Goal: Information Seeking & Learning: Learn about a topic

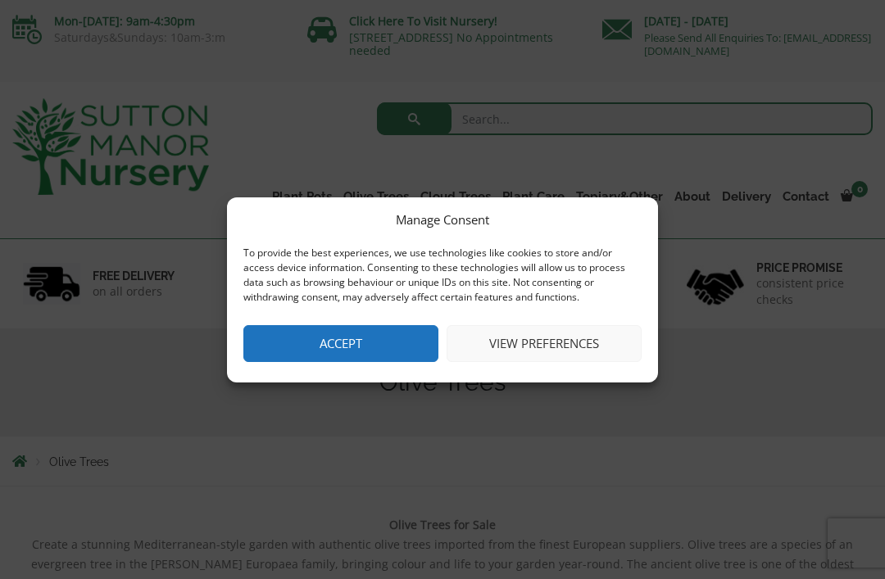
click at [364, 343] on button "Accept" at bounding box center [340, 343] width 195 height 37
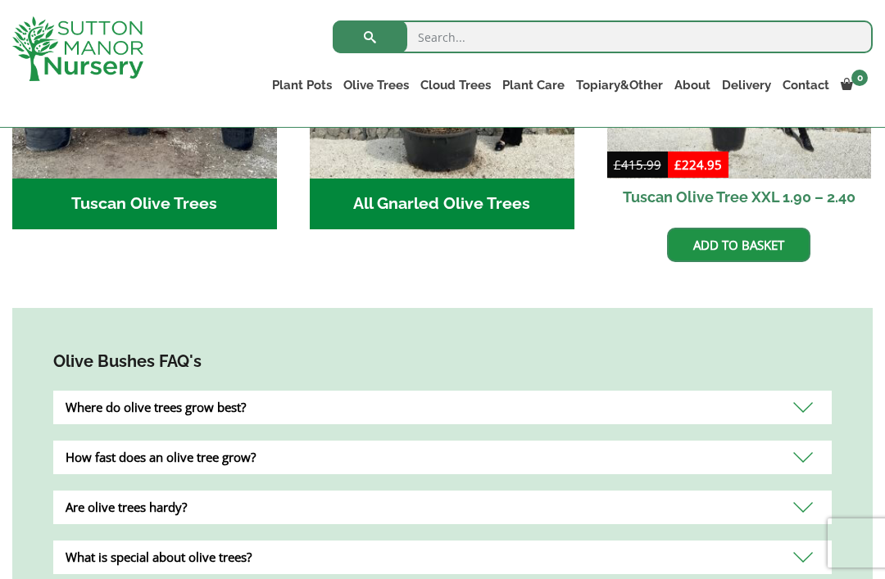
scroll to position [817, 0]
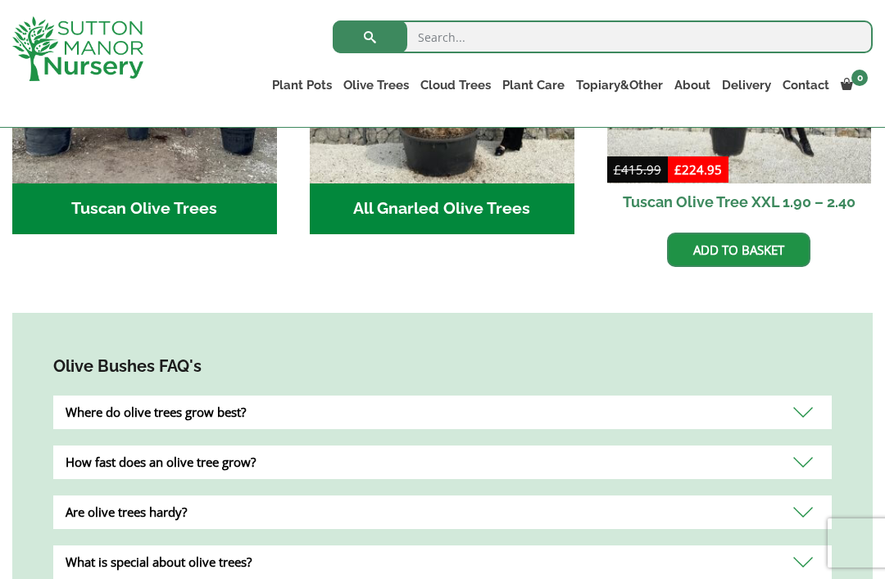
click at [469, 416] on div "Where do olive trees grow best?" at bounding box center [442, 413] width 778 height 34
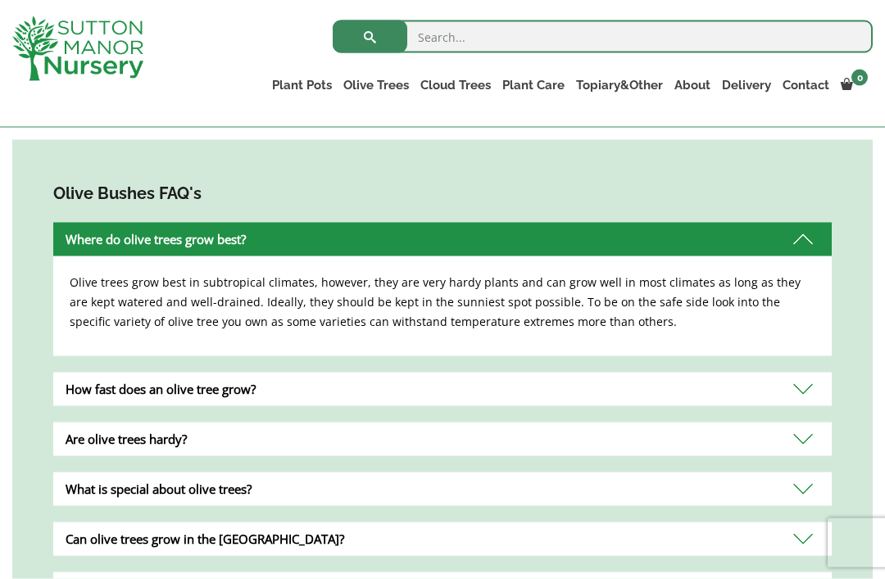
scroll to position [991, 0]
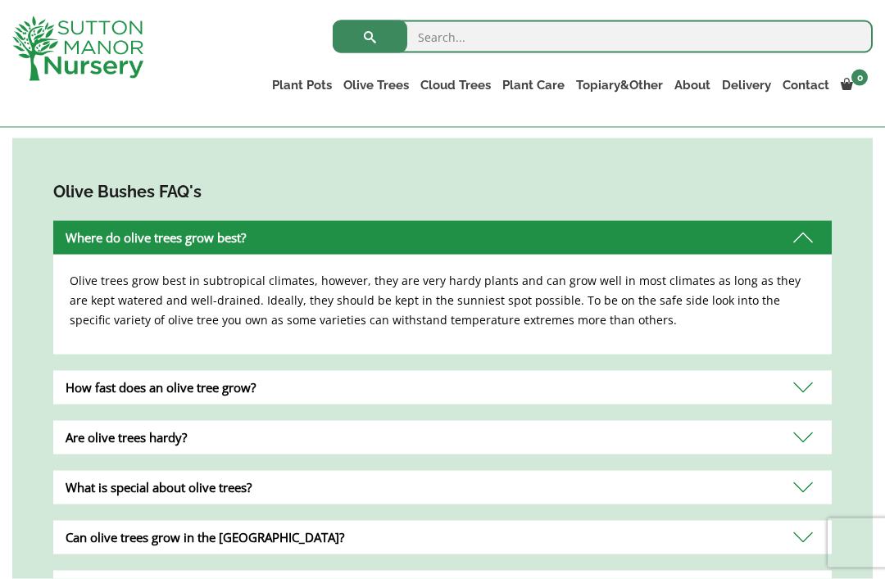
click at [801, 443] on div "Are olive trees hardy?" at bounding box center [442, 438] width 778 height 34
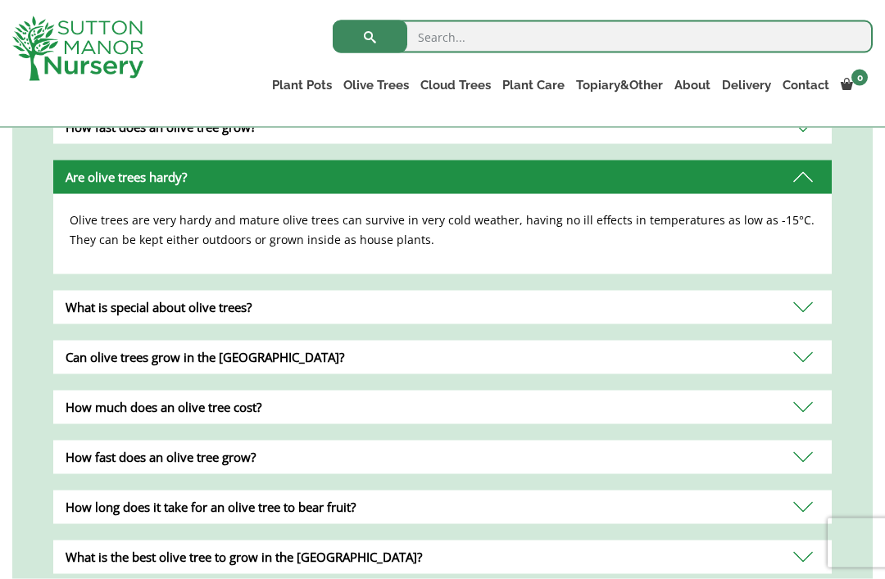
click at [803, 412] on div "How much does an olive tree cost?" at bounding box center [442, 408] width 778 height 34
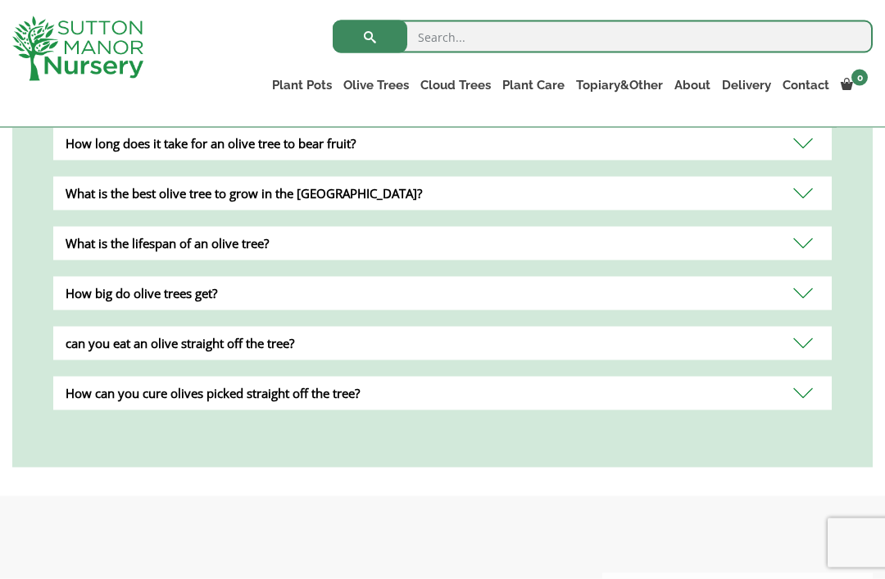
scroll to position [1516, 0]
click at [776, 301] on div "How big do olive trees get?" at bounding box center [442, 293] width 778 height 34
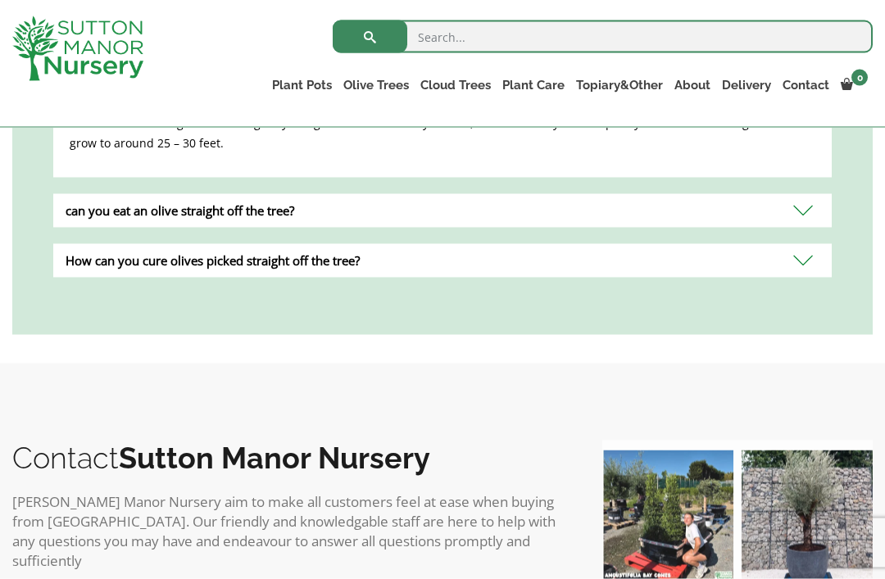
click at [801, 257] on div "How can you cure olives picked straight off the tree?" at bounding box center [442, 261] width 778 height 34
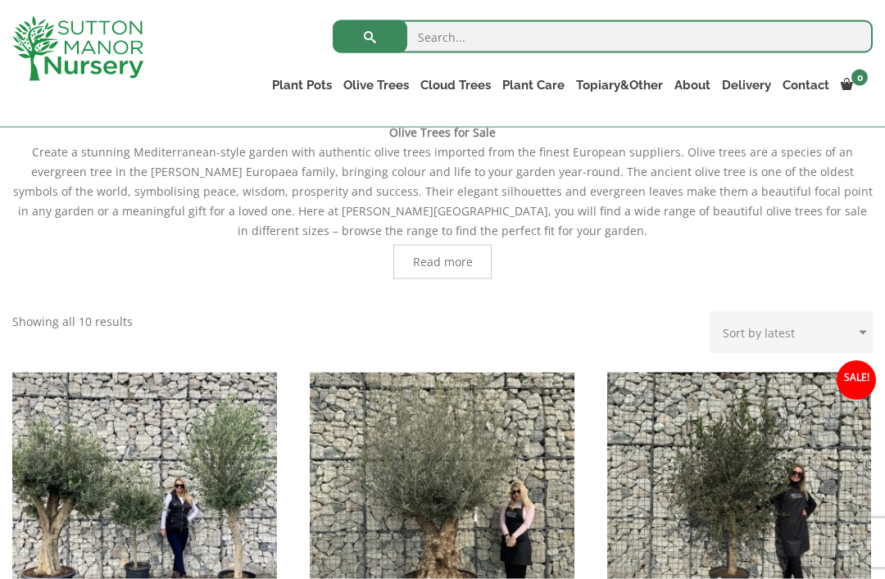
scroll to position [364, 0]
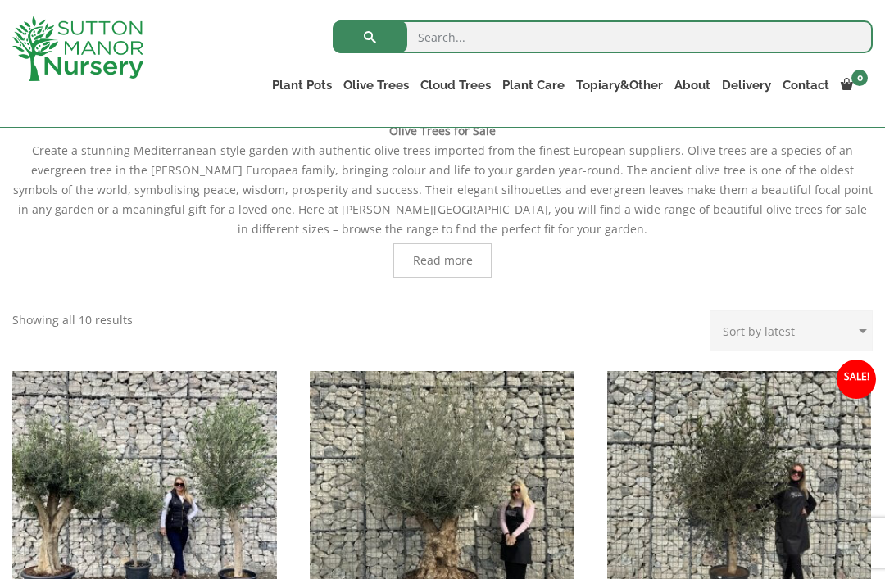
click at [785, 338] on select "Sort by popularity Sort by latest Sort by price: low to high Sort by price: hig…" at bounding box center [790, 330] width 163 height 41
select select "price"
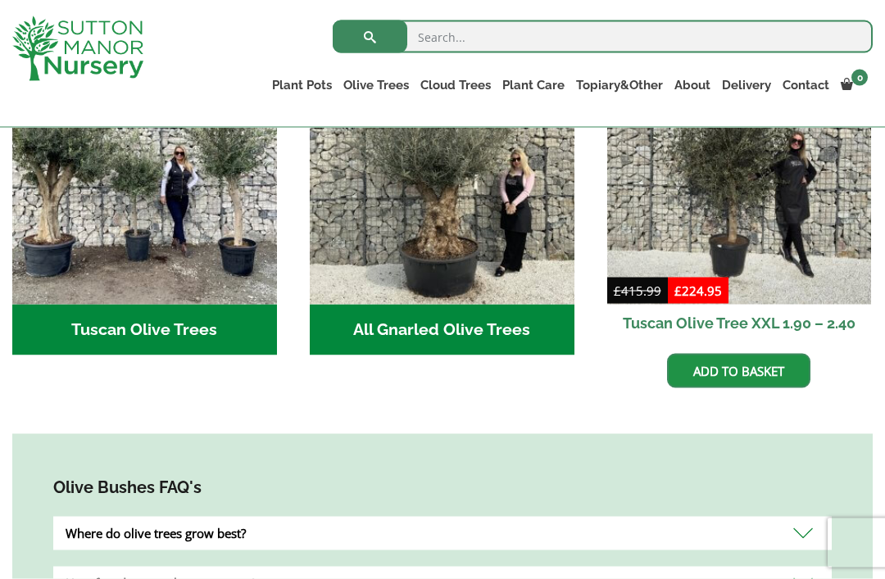
scroll to position [703, 0]
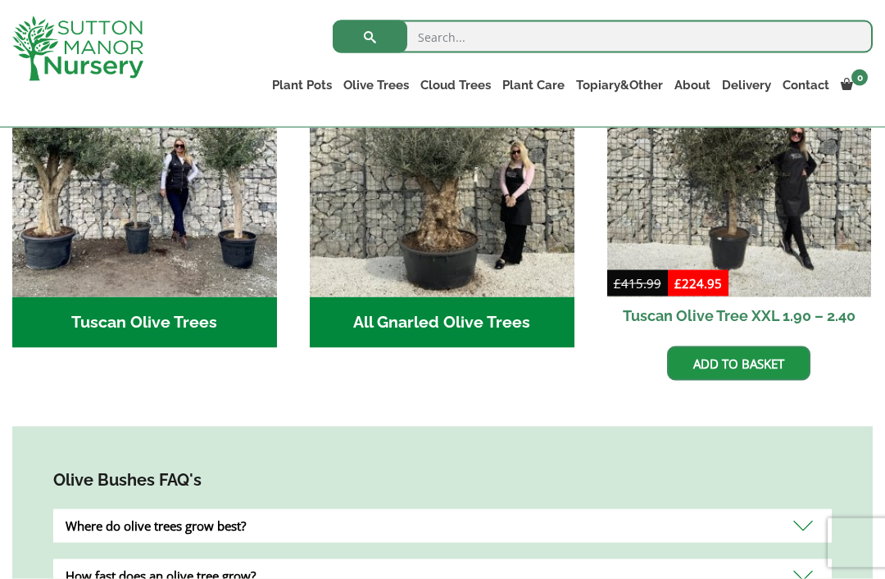
click at [174, 325] on h2 "Tuscan Olive Trees (8)" at bounding box center [144, 322] width 265 height 51
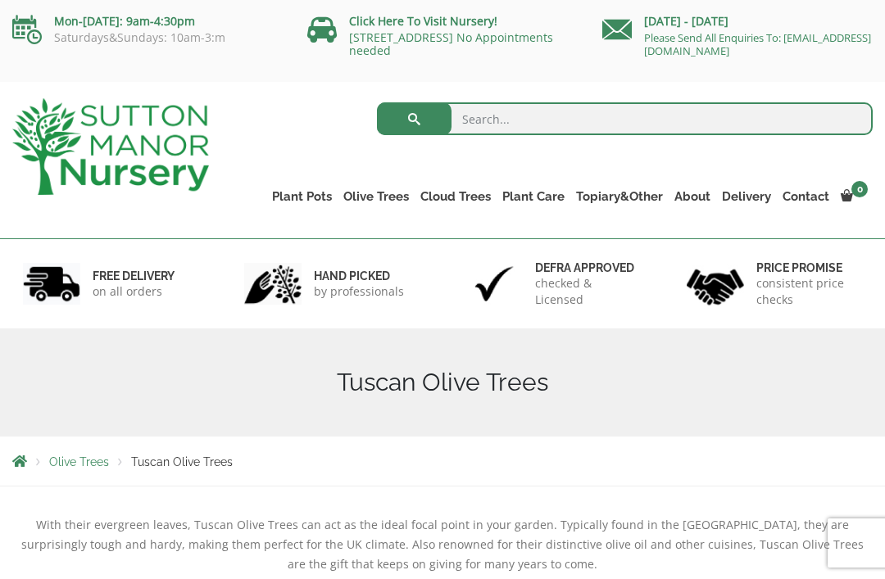
click at [0, 0] on link "Gnarled Olive Trees" at bounding box center [0, 0] width 0 height 0
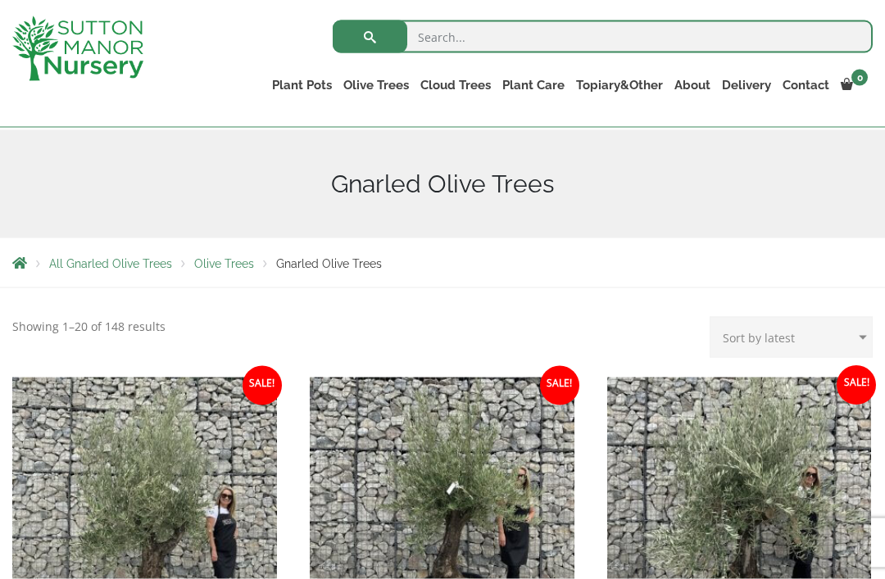
scroll to position [170, 0]
click at [796, 343] on select "Sort by popularity Sort by latest Sort by price: low to high Sort by price: hig…" at bounding box center [790, 336] width 163 height 41
select select "price"
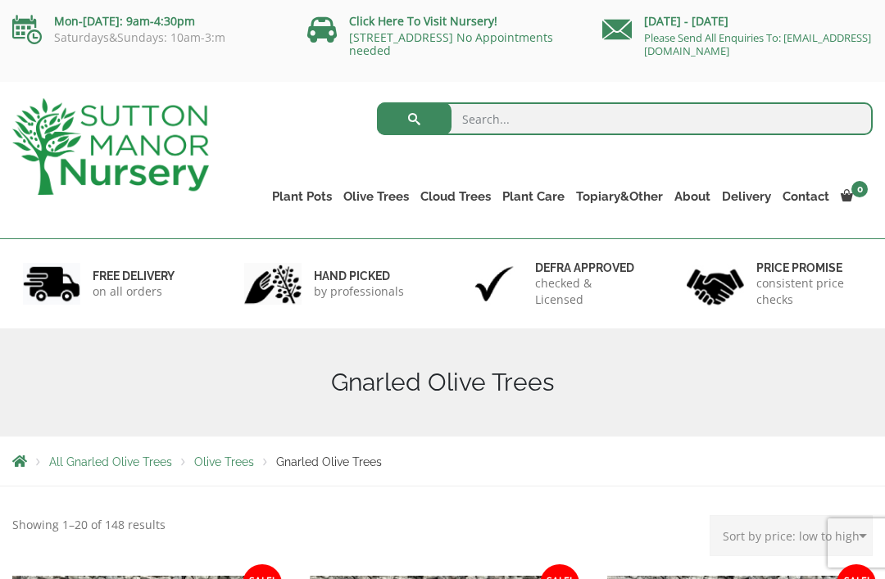
click at [0, 0] on link "Ilex Crenata Cloud Trees" at bounding box center [0, 0] width 0 height 0
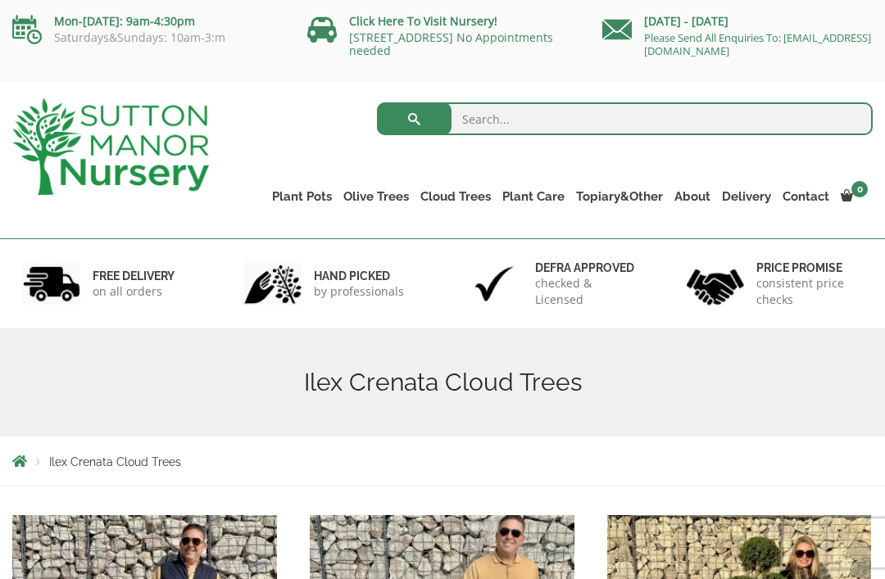
click at [0, 0] on link "Gnarled Multi Stem Olives" at bounding box center [0, 0] width 0 height 0
